Goal: Task Accomplishment & Management: Manage account settings

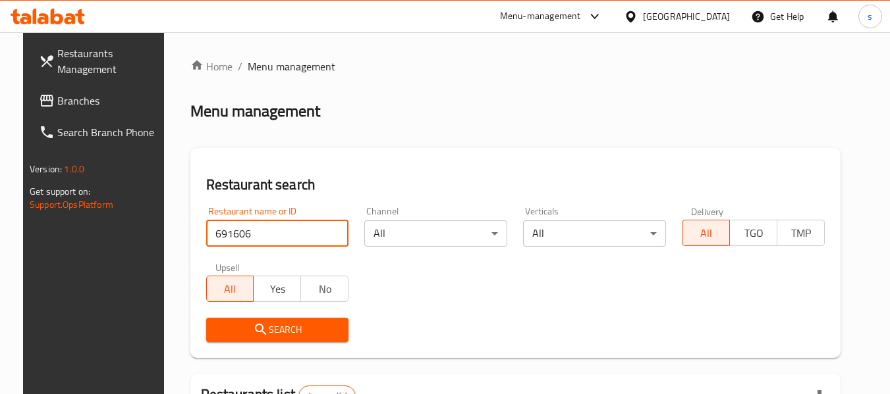
scroll to position [182, 0]
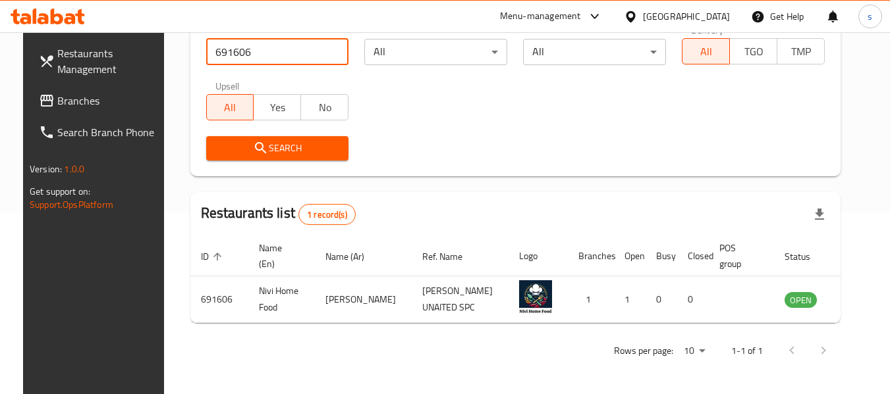
click at [635, 17] on icon at bounding box center [630, 16] width 9 height 11
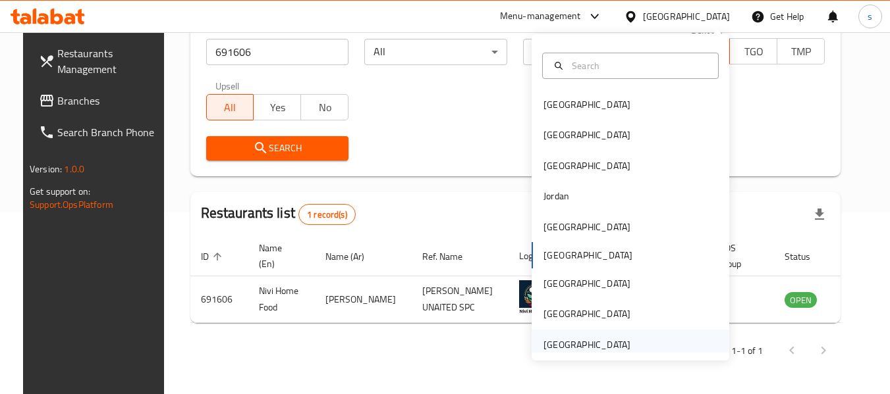
click at [561, 340] on div "[GEOGRAPHIC_DATA]" at bounding box center [586, 345] width 87 height 14
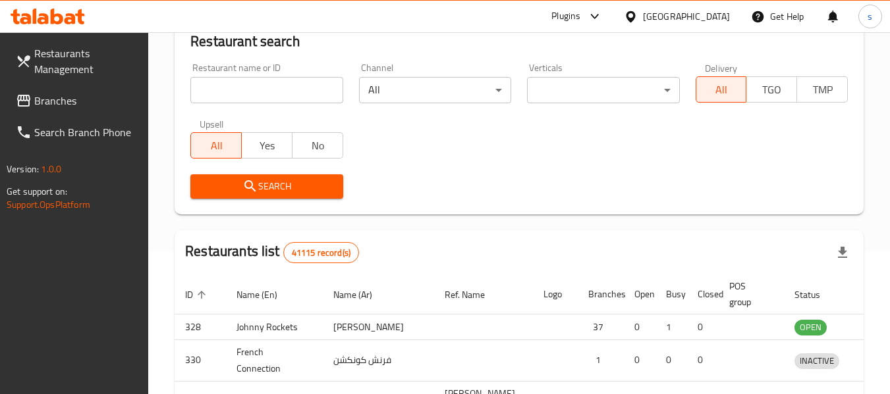
scroll to position [182, 0]
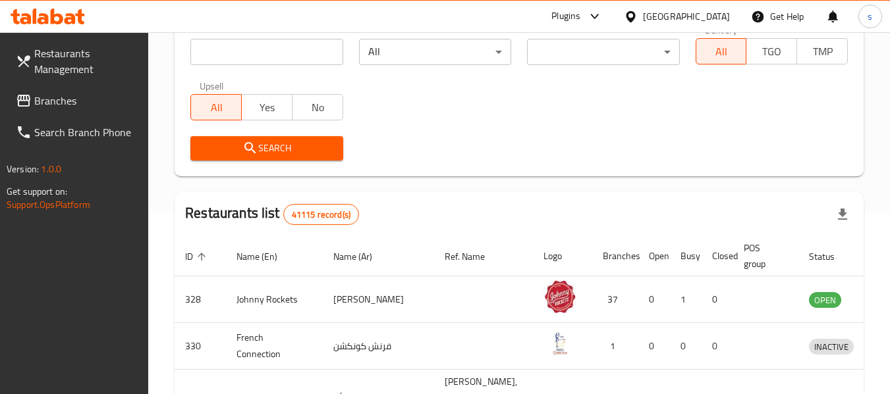
click at [43, 77] on span "Restaurants Management" at bounding box center [86, 61] width 104 height 32
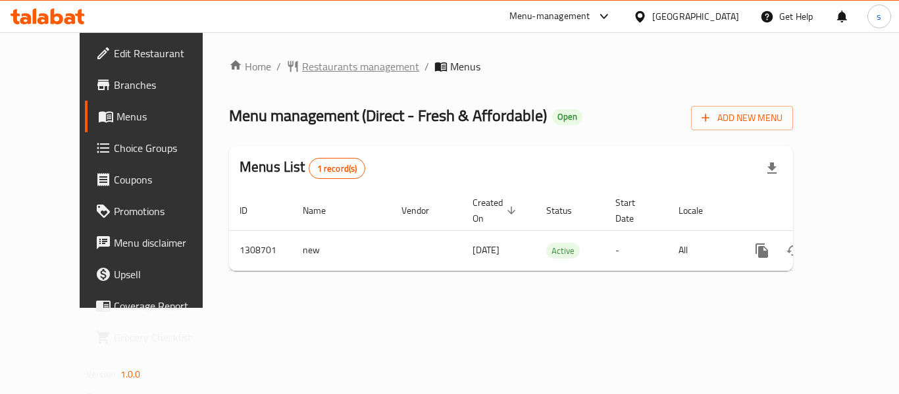
click at [302, 71] on span "Restaurants management" at bounding box center [360, 67] width 117 height 16
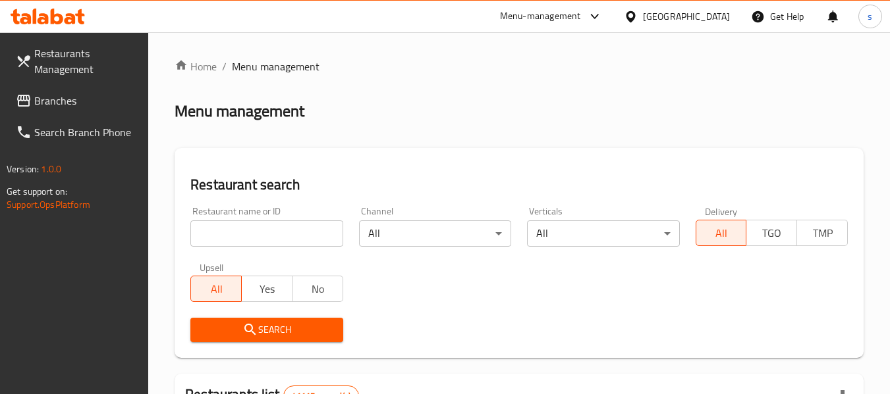
click at [251, 68] on span "Menu management" at bounding box center [276, 67] width 88 height 16
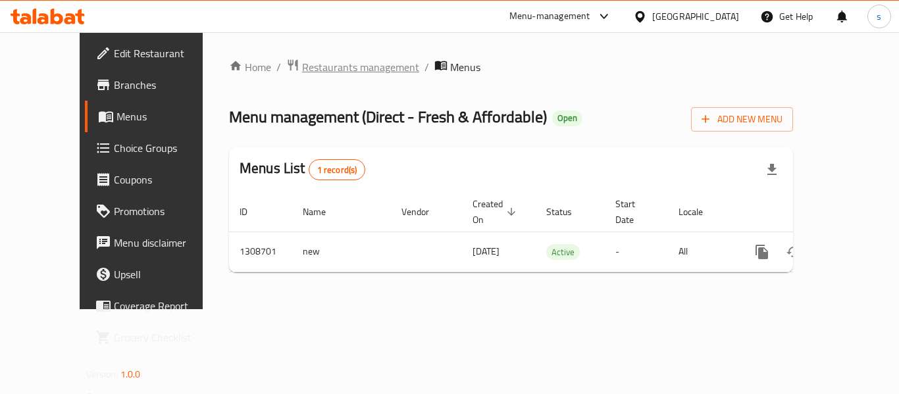
click at [304, 67] on span "Restaurants management" at bounding box center [360, 67] width 117 height 16
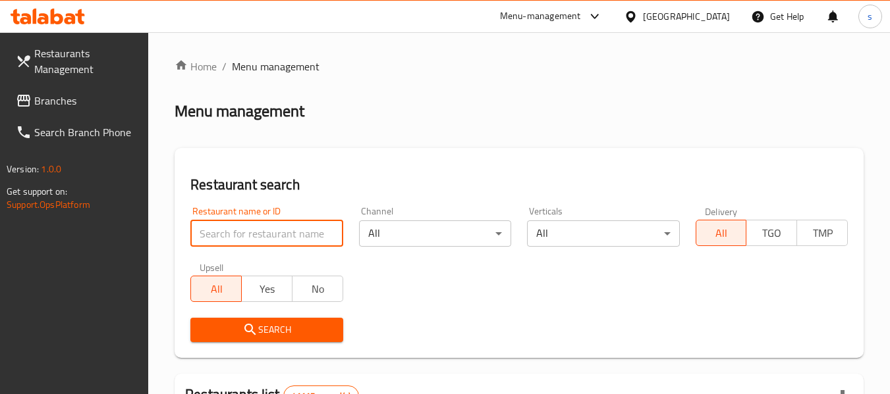
click at [250, 236] on input "search" at bounding box center [266, 234] width 152 height 26
paste input "704997"
type input "704997"
click button "Search" at bounding box center [266, 330] width 152 height 24
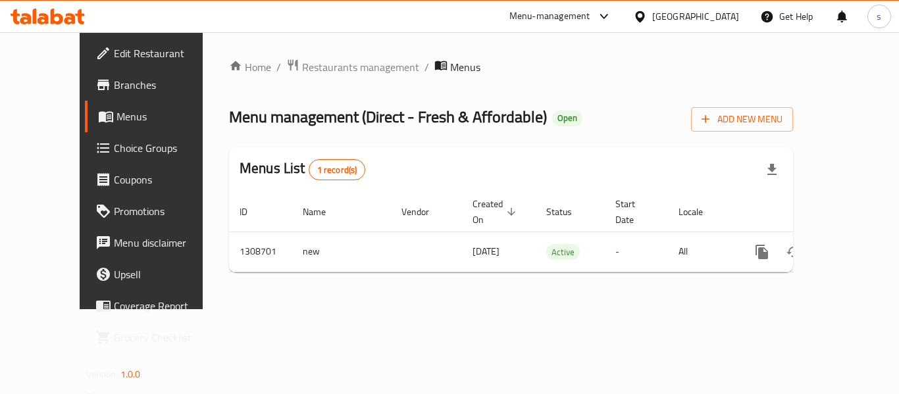
click at [114, 143] on span "Choice Groups" at bounding box center [166, 148] width 105 height 16
